Goal: Find specific page/section: Find specific page/section

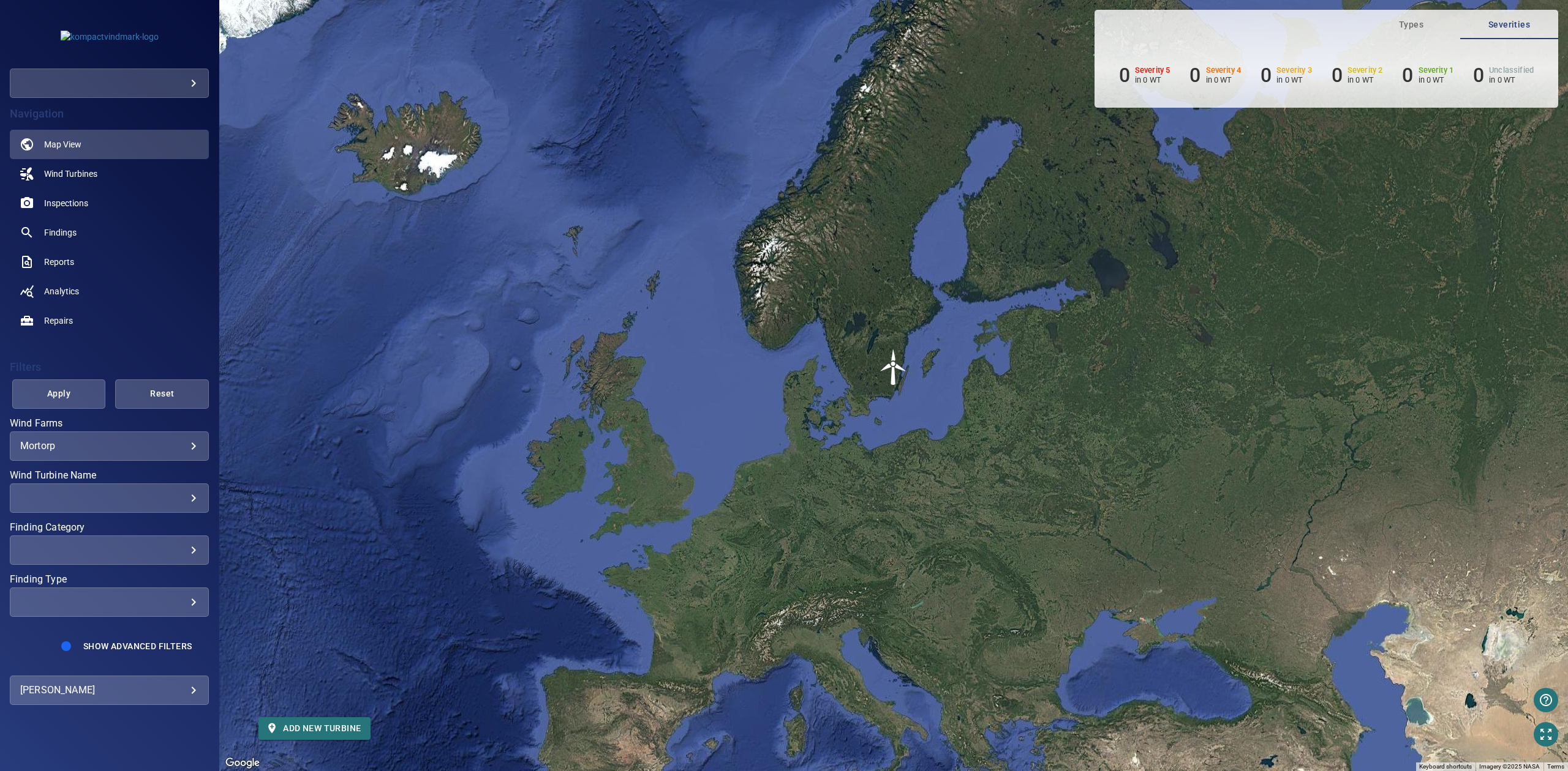
click at [890, 365] on img "Mortorp-2" at bounding box center [893, 367] width 37 height 37
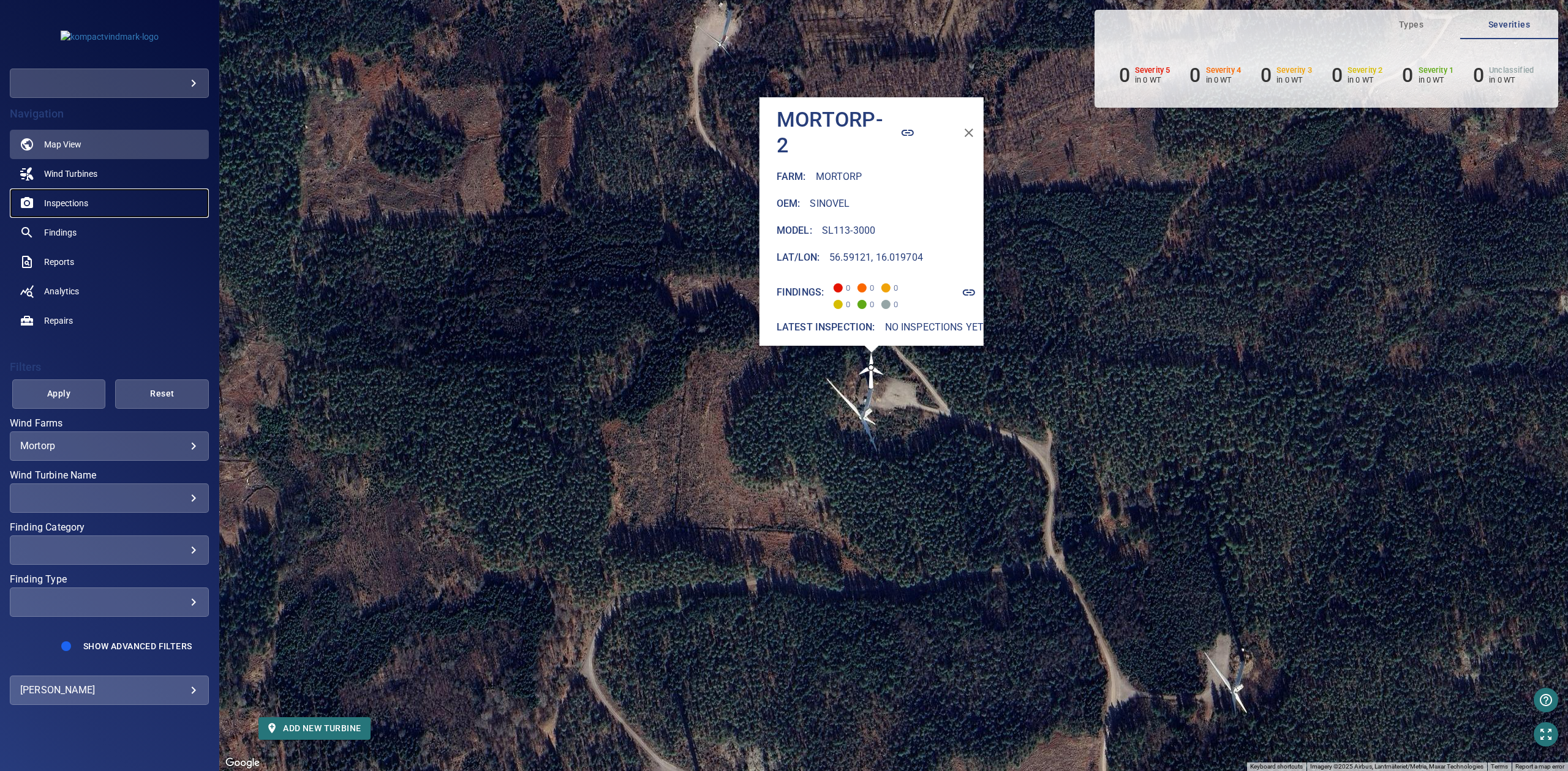
click at [60, 199] on span "Inspections" at bounding box center [66, 203] width 44 height 12
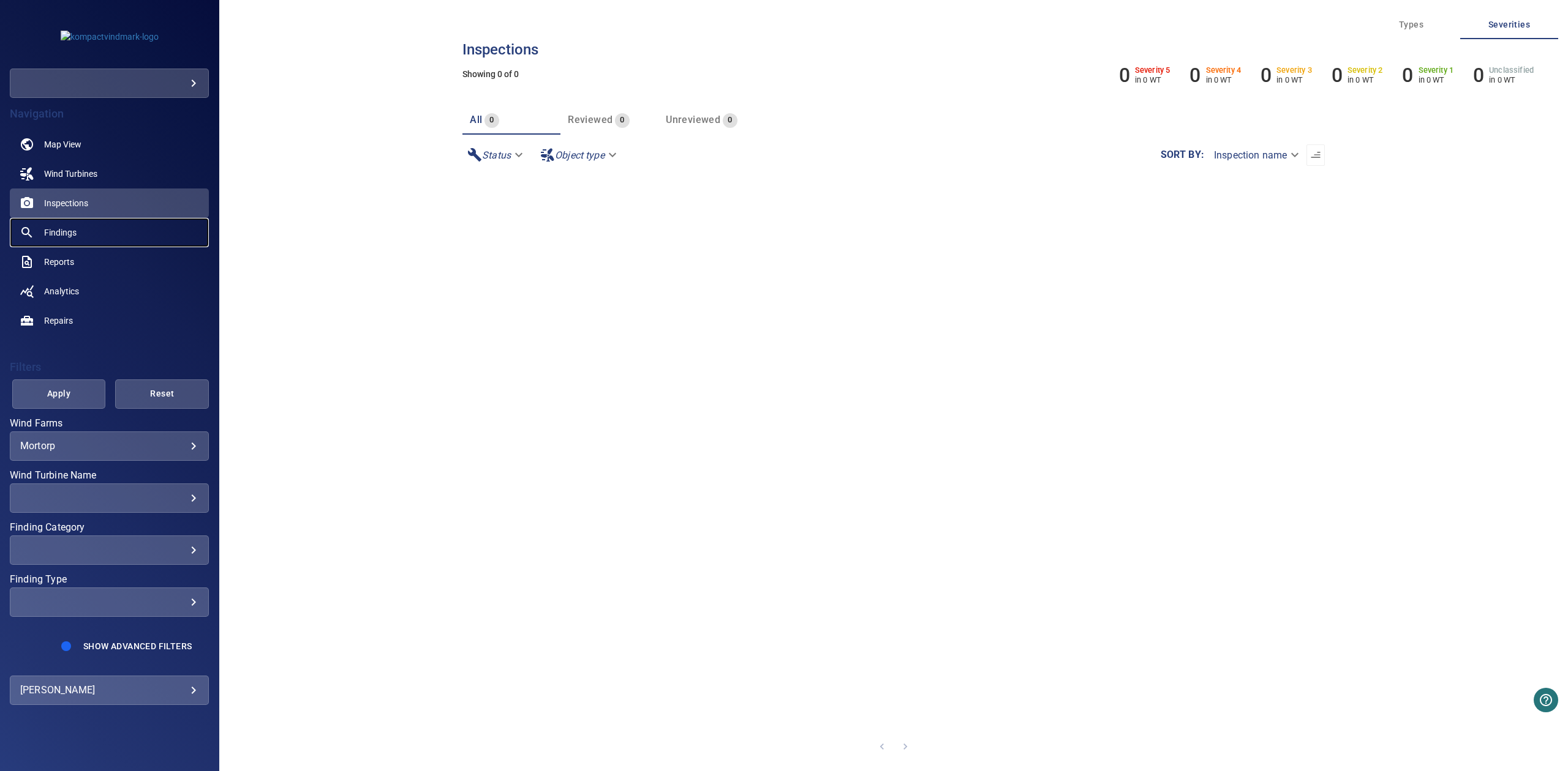
click at [70, 226] on link "Findings" at bounding box center [109, 232] width 199 height 29
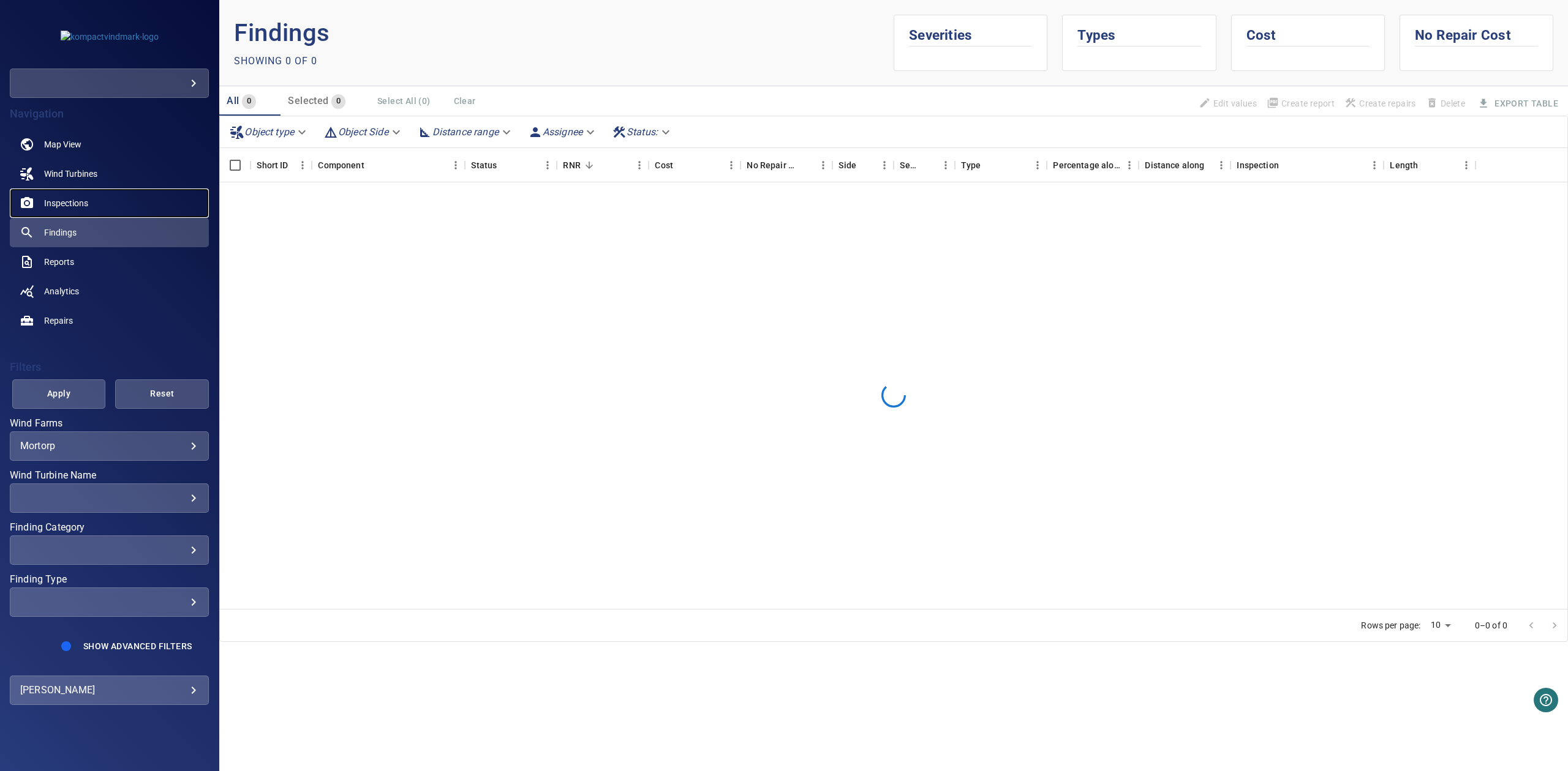
click at [73, 211] on link "Inspections" at bounding box center [109, 202] width 199 height 29
